Goal: Task Accomplishment & Management: Manage account settings

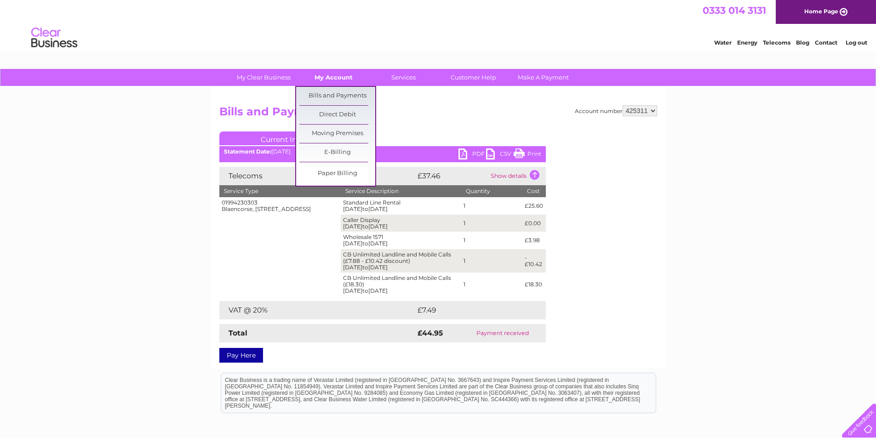
click at [339, 80] on link "My Account" at bounding box center [334, 77] width 76 height 17
click at [330, 94] on link "Bills and Payments" at bounding box center [337, 96] width 76 height 18
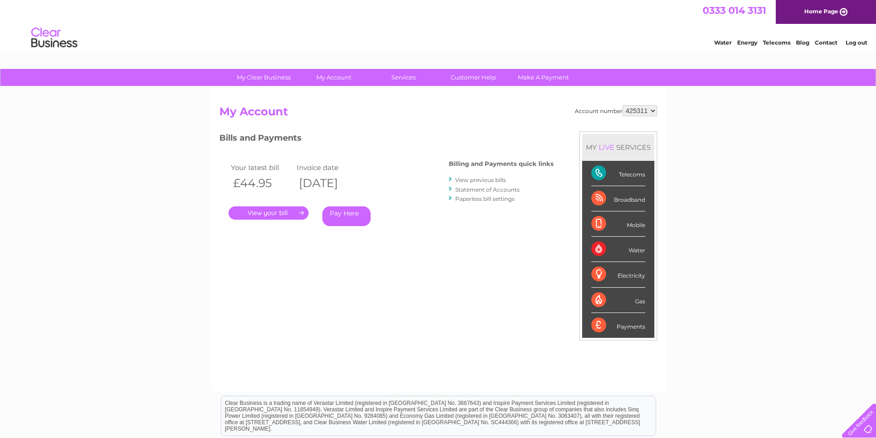
click at [268, 215] on link "." at bounding box center [268, 212] width 80 height 13
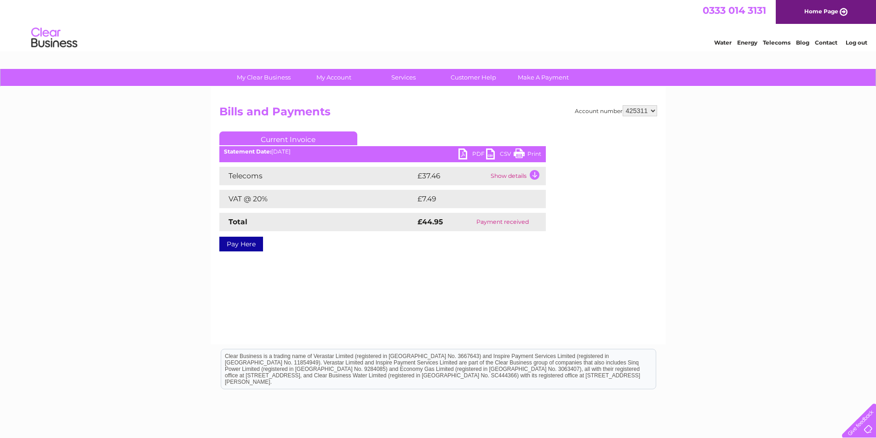
click at [471, 154] on link "PDF" at bounding box center [472, 154] width 28 height 13
click at [481, 77] on link "Customer Help" at bounding box center [473, 77] width 76 height 17
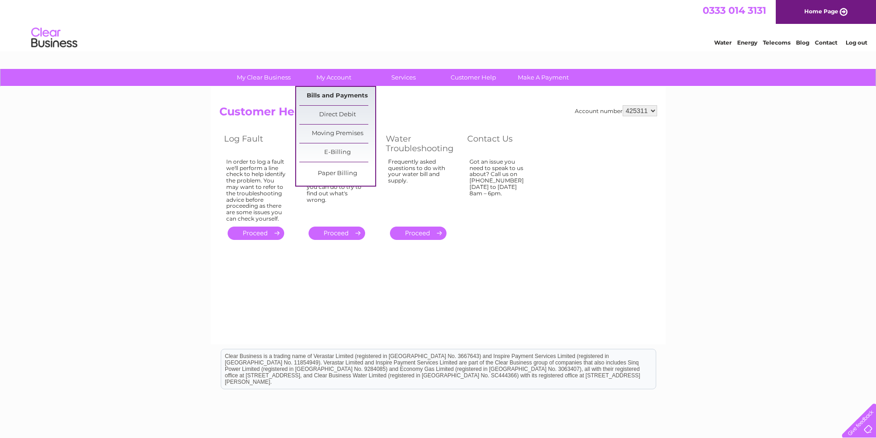
click at [322, 94] on link "Bills and Payments" at bounding box center [337, 96] width 76 height 18
